Goal: Find specific page/section: Find specific page/section

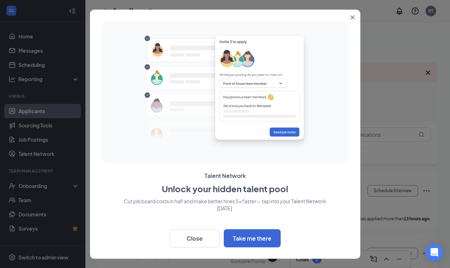
click at [353, 18] on icon "Close" at bounding box center [352, 17] width 4 height 4
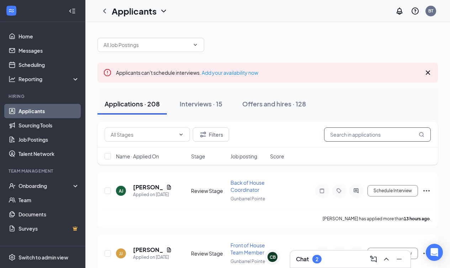
click at [354, 134] on input "text" at bounding box center [377, 134] width 107 height 14
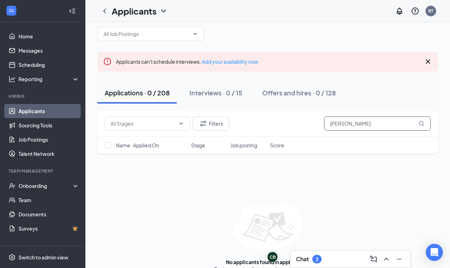
scroll to position [11, 0]
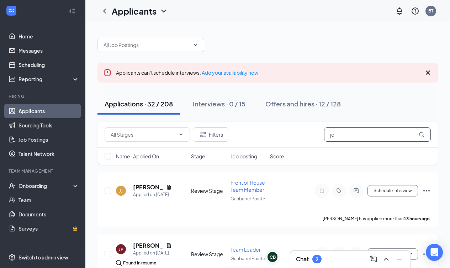
type input "j"
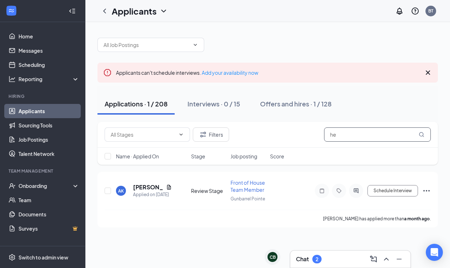
type input "h"
drag, startPoint x: 352, startPoint y: 134, endPoint x: 161, endPoint y: 184, distance: 198.0
click at [161, 184] on h5 "[PERSON_NAME] [PERSON_NAME]" at bounding box center [152, 184] width 39 height 8
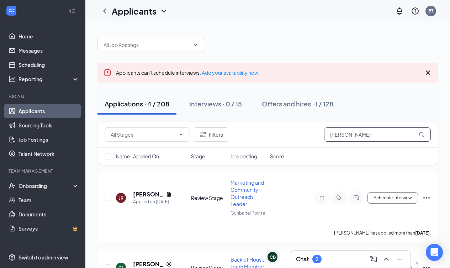
click at [349, 134] on input "[PERSON_NAME]" at bounding box center [377, 134] width 107 height 14
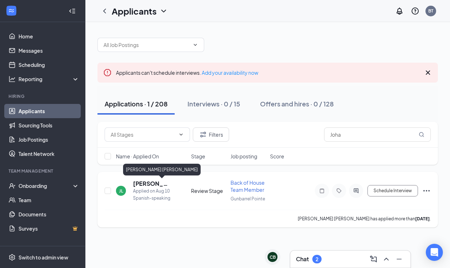
click at [144, 183] on h5 "[PERSON_NAME] [PERSON_NAME]" at bounding box center [152, 184] width 39 height 8
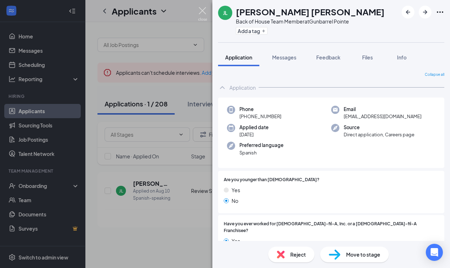
click at [201, 9] on img at bounding box center [202, 14] width 9 height 14
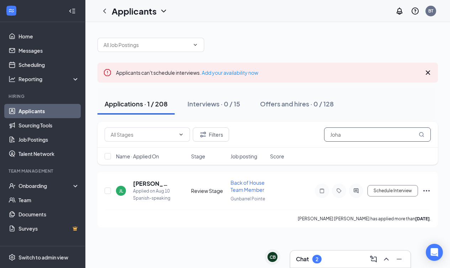
click at [349, 135] on input "Joha" at bounding box center [377, 134] width 107 height 14
type input "J"
drag, startPoint x: 349, startPoint y: 135, endPoint x: 141, endPoint y: 184, distance: 212.9
click at [141, 184] on h5 "[PERSON_NAME]" at bounding box center [152, 184] width 39 height 8
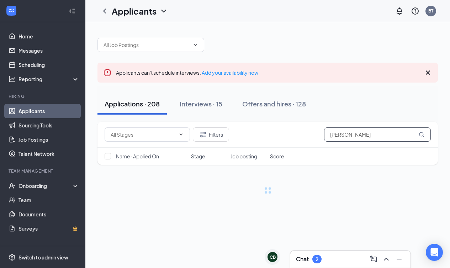
click at [357, 135] on input "[PERSON_NAME]" at bounding box center [377, 134] width 107 height 14
type input "H"
type input "ferna"
